Goal: Navigation & Orientation: Find specific page/section

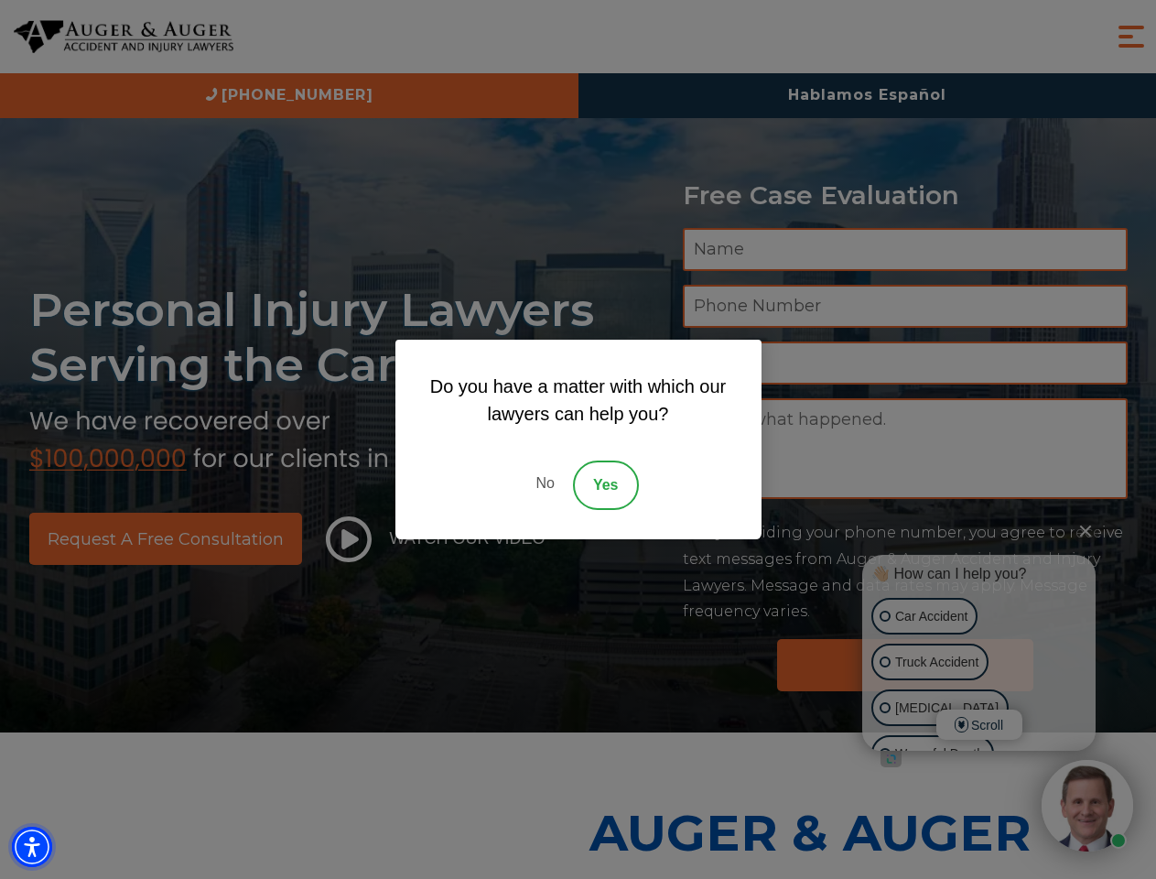
click at [32, 847] on img "Accessibility Menu" at bounding box center [32, 846] width 40 height 40
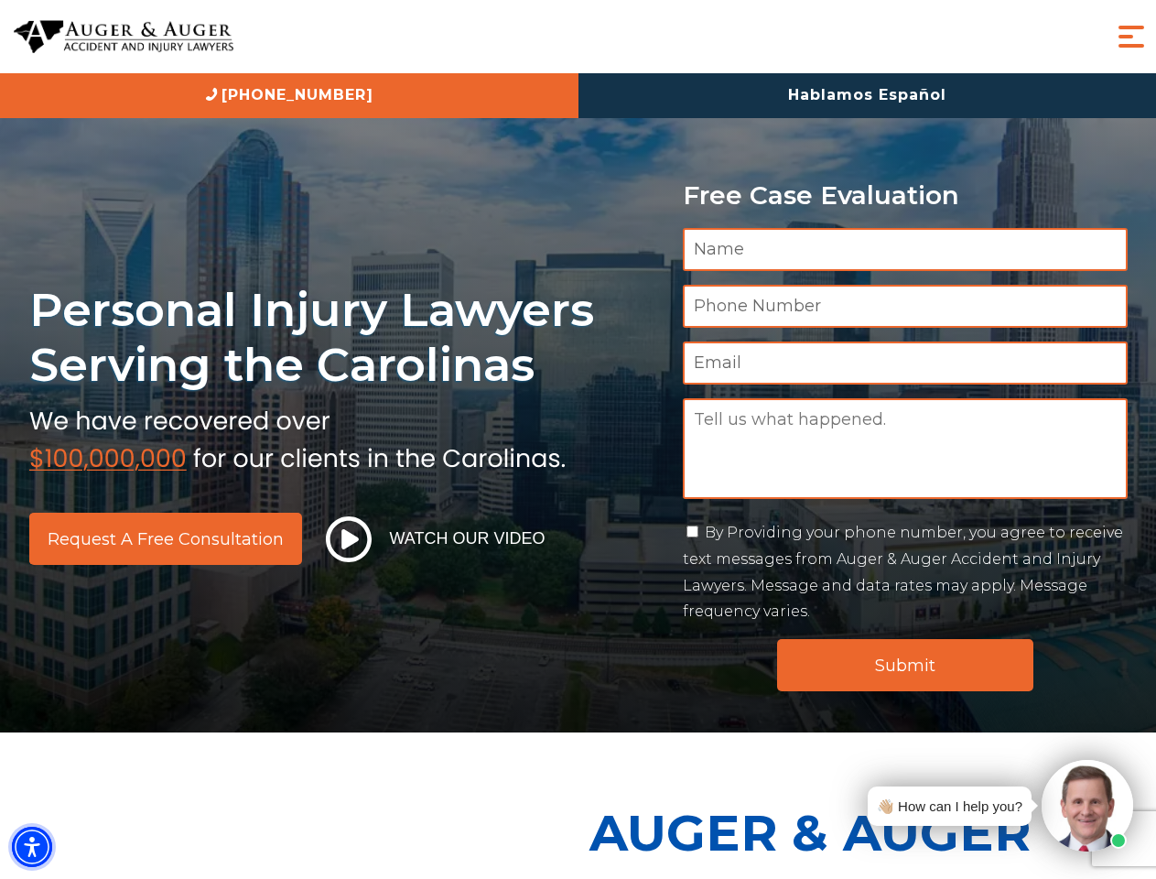
click at [32, 847] on img "Accessibility Menu" at bounding box center [32, 846] width 40 height 40
